Goal: Task Accomplishment & Management: Complete application form

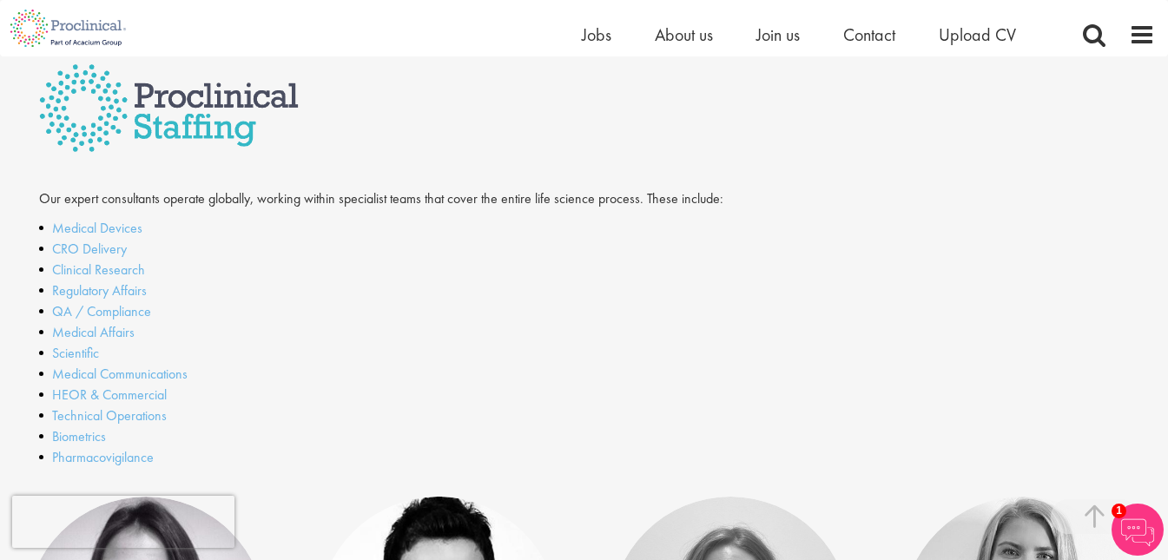
scroll to position [434, 0]
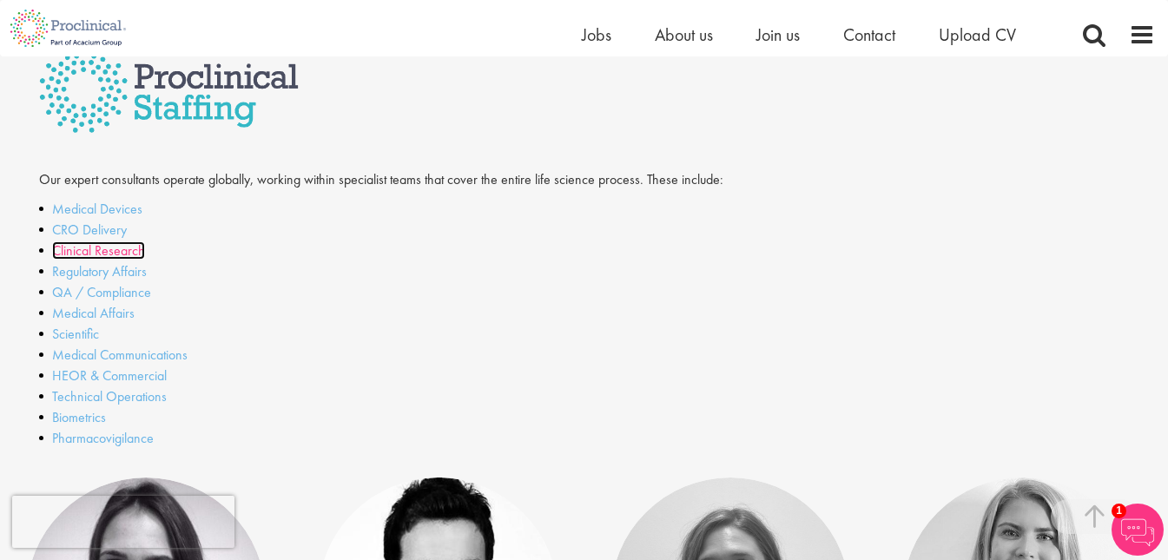
click at [79, 254] on link "Clinical Research" at bounding box center [98, 250] width 93 height 18
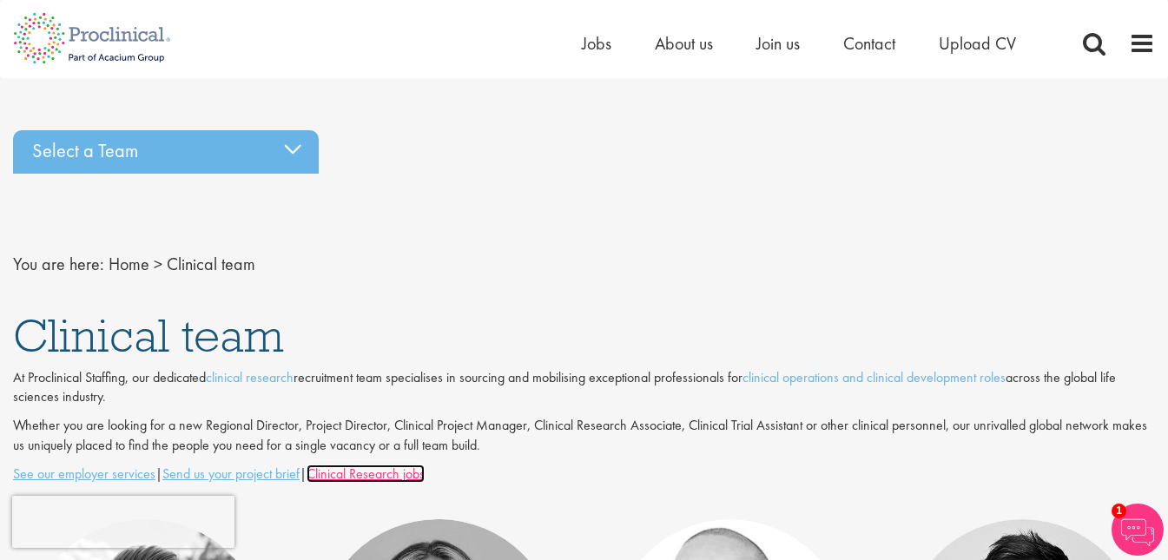
drag, startPoint x: 367, startPoint y: 477, endPoint x: 374, endPoint y: 466, distance: 12.5
click at [367, 474] on u "Clinical Research jobs" at bounding box center [366, 474] width 118 height 18
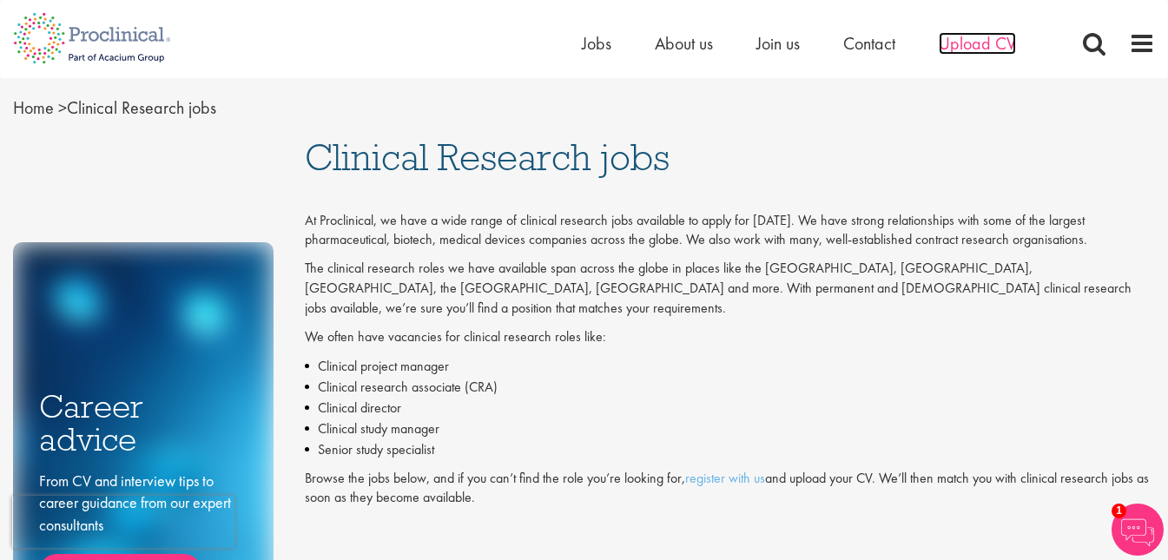
click at [985, 44] on span "Upload CV" at bounding box center [977, 43] width 77 height 23
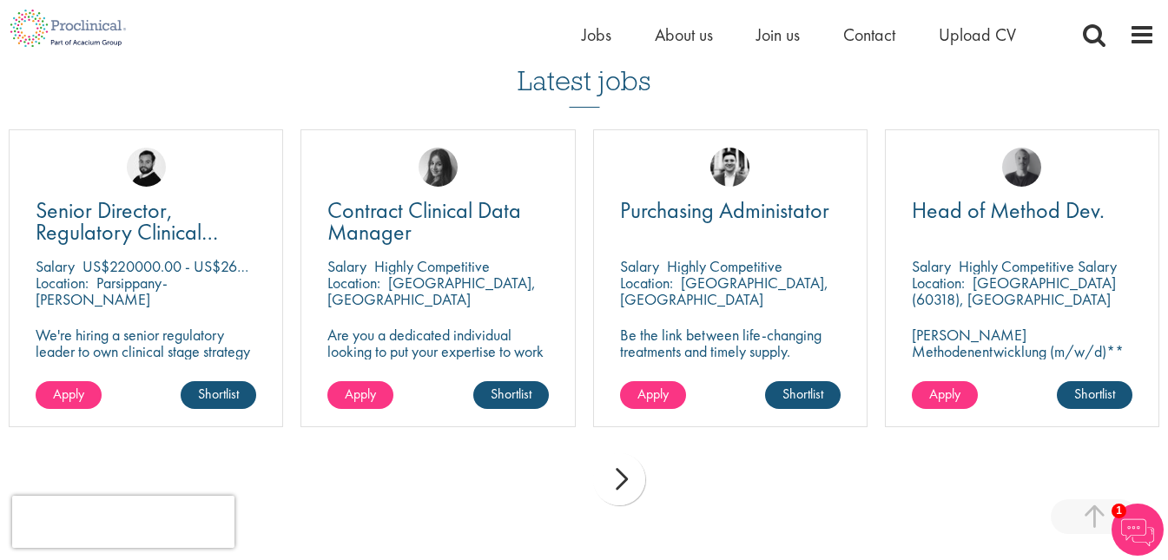
scroll to position [1216, 0]
